Goal: Task Accomplishment & Management: Use online tool/utility

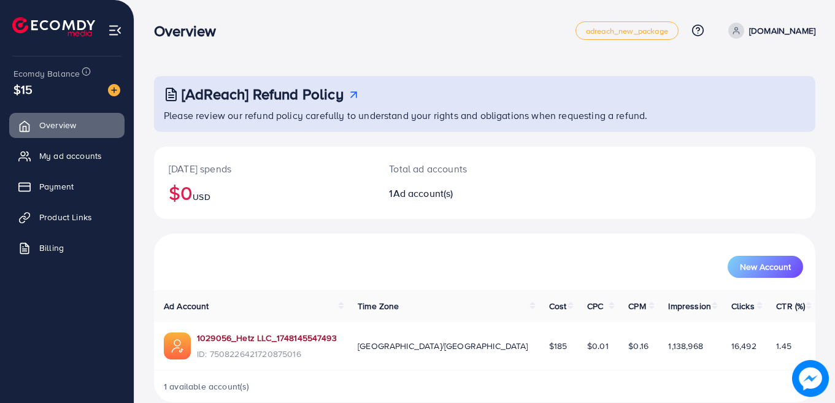
click at [255, 334] on link "1029056_Hetz LLC_1748145547493" at bounding box center [267, 338] width 140 height 12
click at [231, 332] on link "1029056_Hetz LLC_1748145547493" at bounding box center [267, 338] width 140 height 12
click at [56, 212] on span "Product Links" at bounding box center [68, 217] width 53 height 12
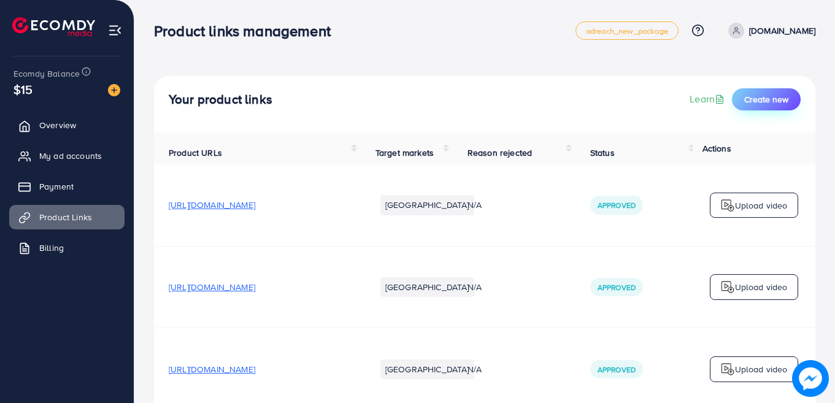
click at [772, 101] on span "Create new" at bounding box center [766, 99] width 44 height 12
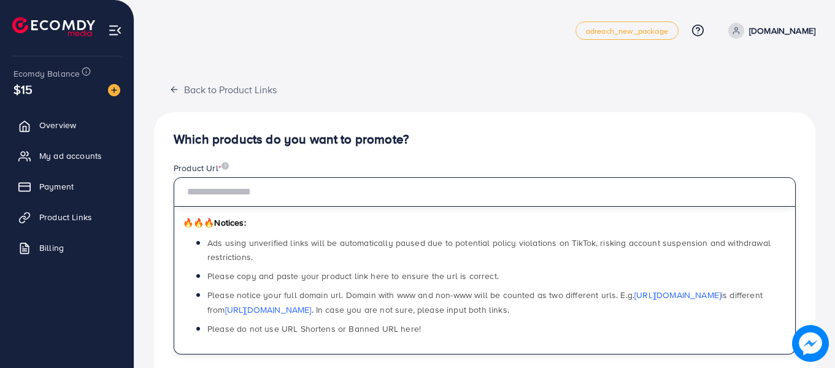
click at [260, 192] on input "text" at bounding box center [485, 191] width 622 height 29
paste input "**********"
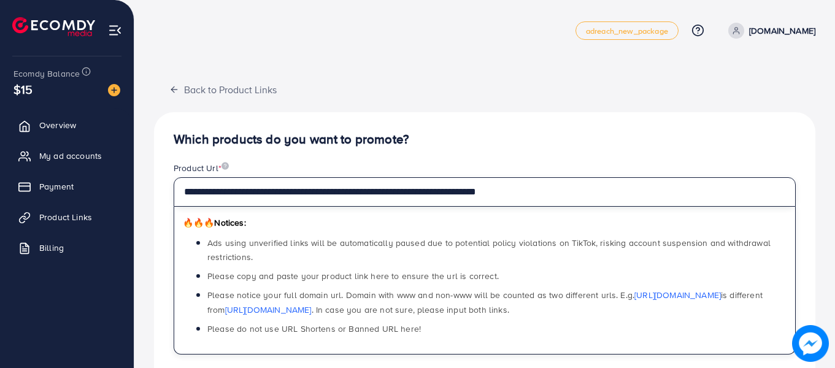
type input "**********"
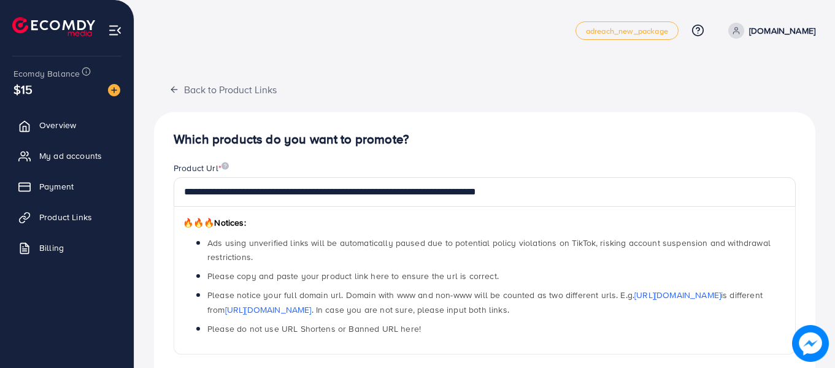
click at [504, 145] on h4 "Which products do you want to promote?" at bounding box center [485, 139] width 622 height 15
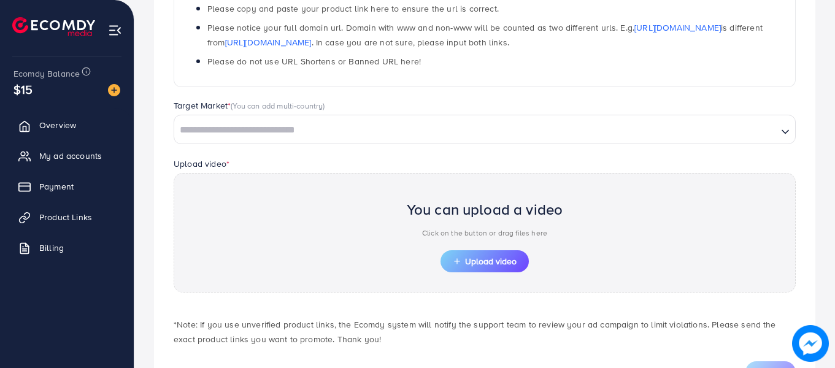
scroll to position [270, 0]
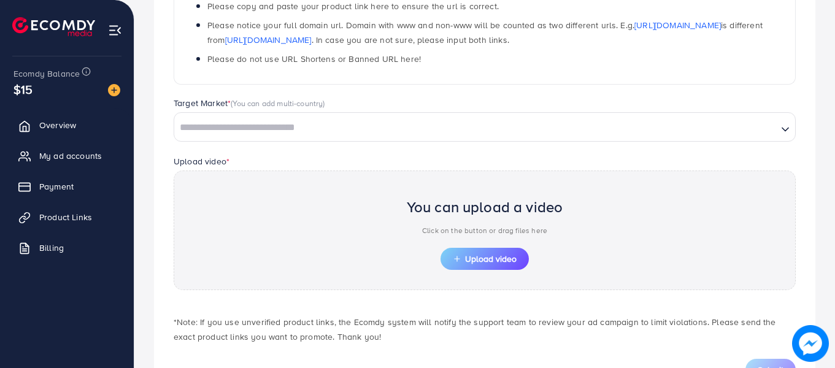
click at [331, 131] on input "Search for option" at bounding box center [475, 127] width 601 height 19
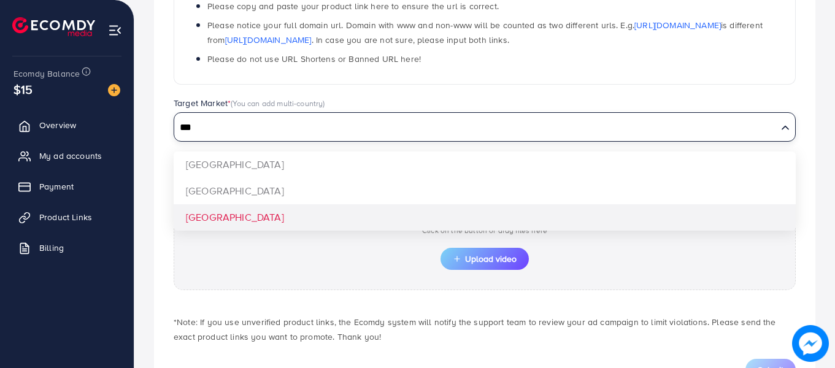
type input "***"
click at [231, 211] on div "**********" at bounding box center [484, 121] width 661 height 558
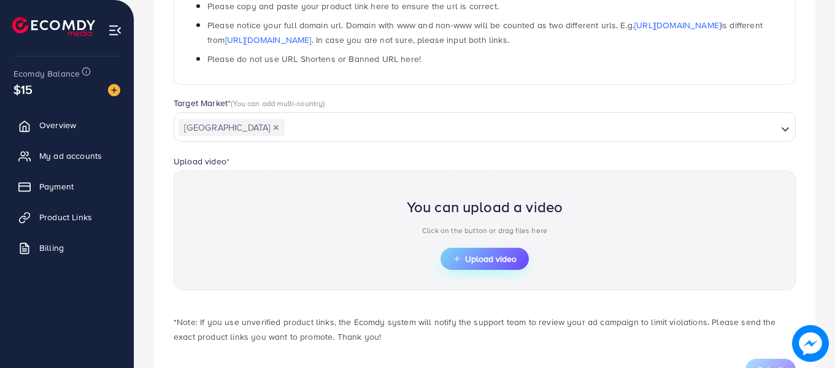
click at [472, 257] on span "Upload video" at bounding box center [485, 259] width 64 height 9
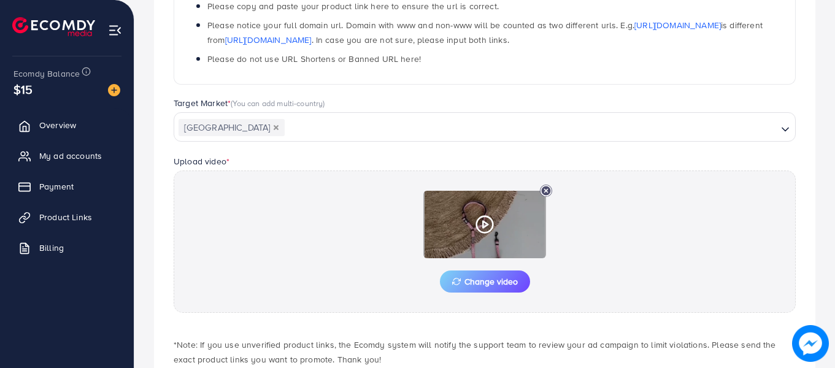
click at [484, 224] on icon at bounding box center [485, 225] width 20 height 20
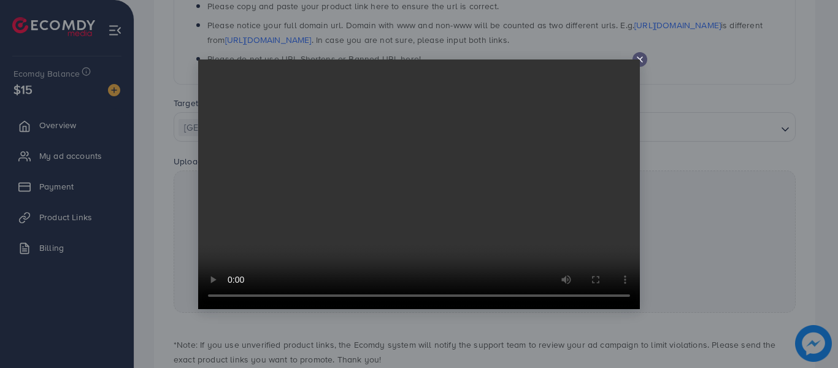
click at [639, 59] on line at bounding box center [639, 59] width 5 height 5
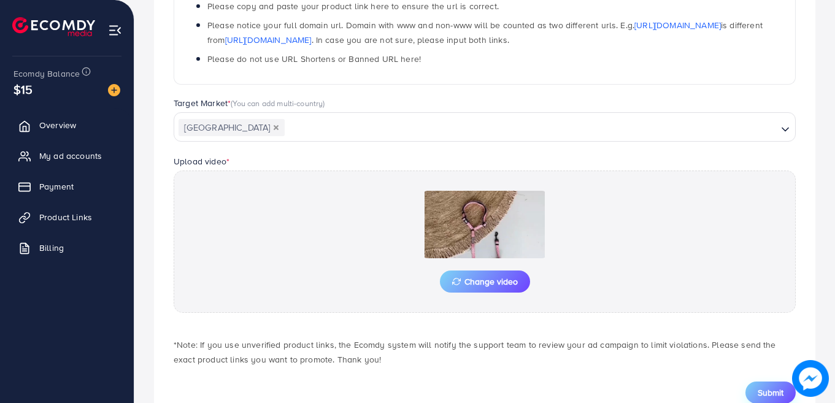
click at [776, 392] on span "Submit" at bounding box center [771, 392] width 26 height 12
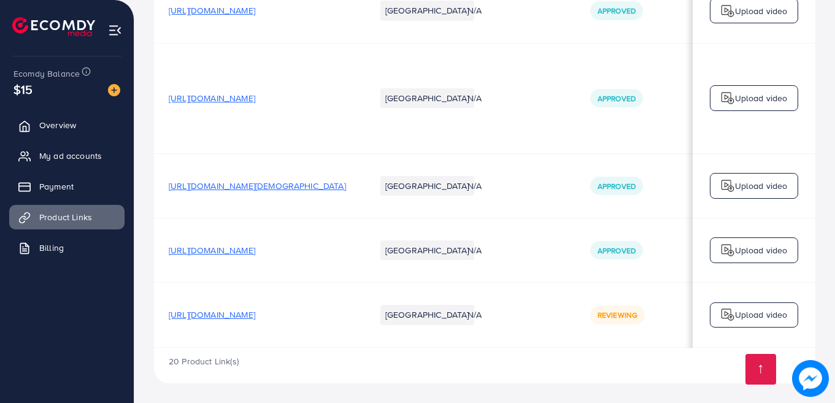
scroll to position [2544, 0]
drag, startPoint x: 616, startPoint y: 348, endPoint x: 561, endPoint y: 313, distance: 65.0
click at [561, 313] on td "N/A" at bounding box center [514, 315] width 123 height 64
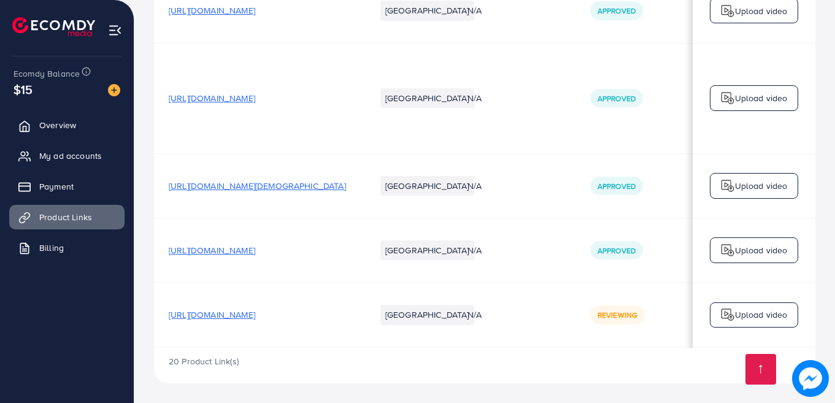
scroll to position [0, 311]
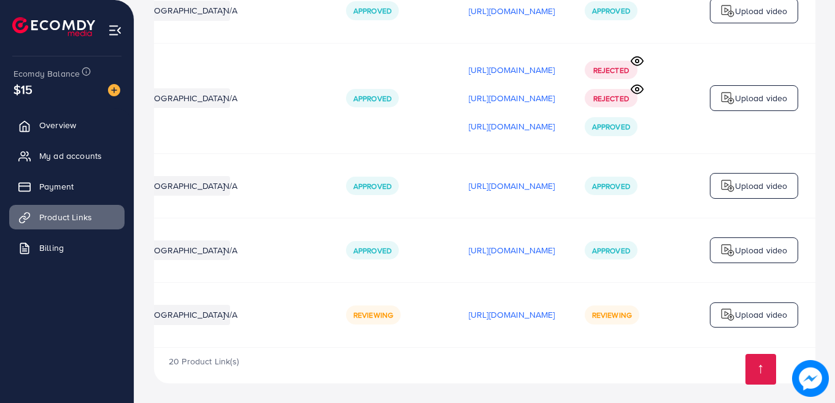
click at [331, 85] on td "Approved" at bounding box center [392, 98] width 123 height 110
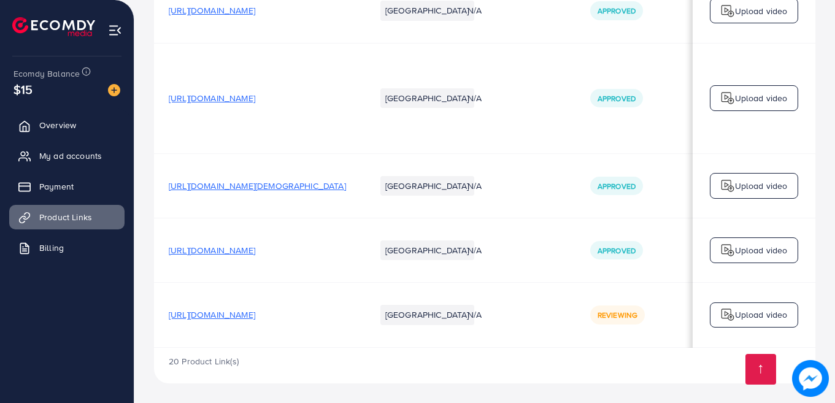
scroll to position [2544, 0]
drag, startPoint x: 396, startPoint y: 344, endPoint x: 489, endPoint y: 355, distance: 93.3
click at [813, 186] on td "Upload video" at bounding box center [754, 185] width 123 height 64
click at [572, 153] on td "N/A" at bounding box center [514, 185] width 123 height 64
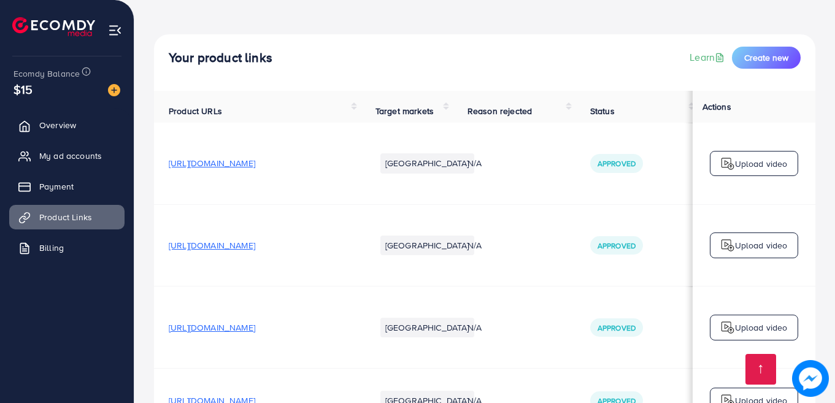
scroll to position [0, 0]
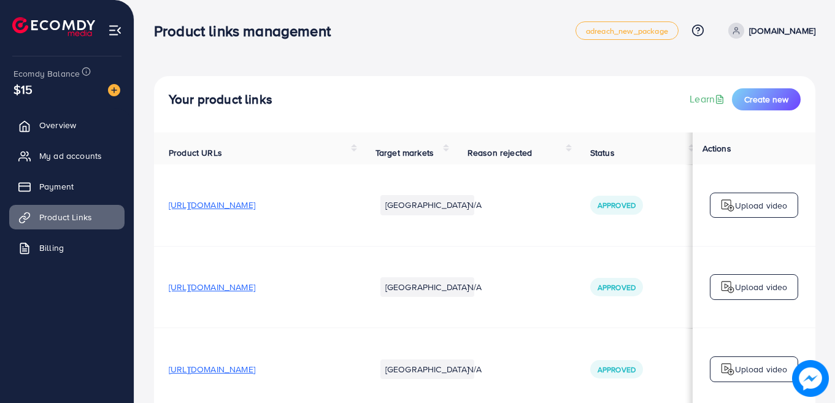
click at [778, 28] on p "[DOMAIN_NAME]" at bounding box center [782, 30] width 66 height 15
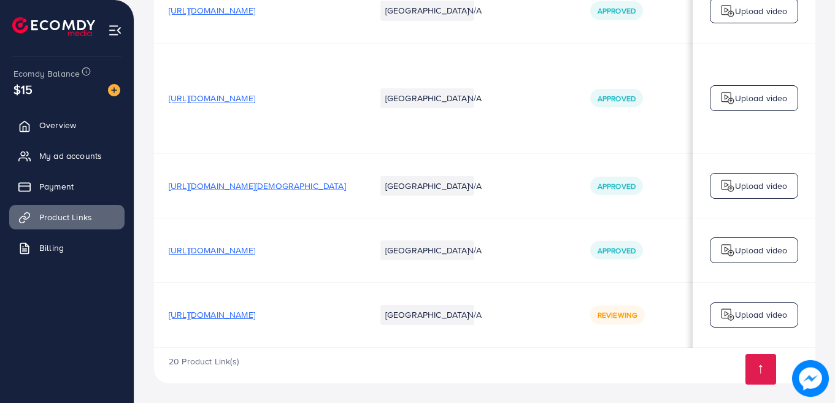
scroll to position [2544, 0]
